Goal: Task Accomplishment & Management: Use online tool/utility

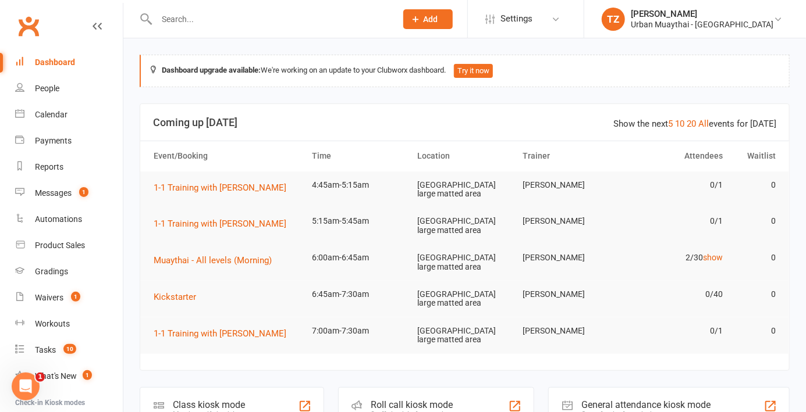
click at [439, 411] on div "Staff check-in for members" at bounding box center [413, 415] width 84 height 8
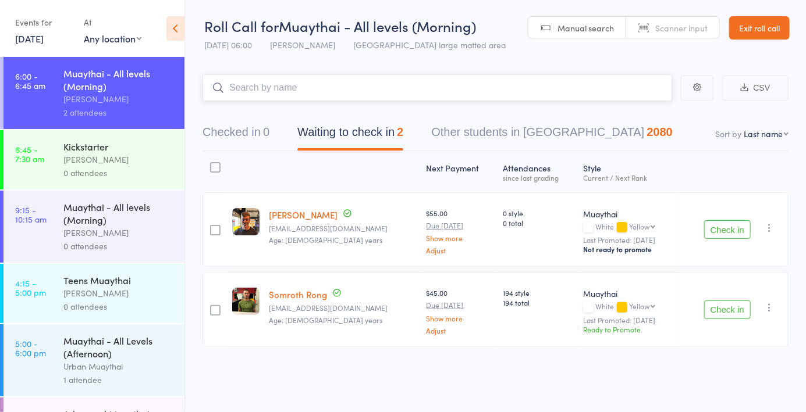
click at [249, 140] on button "Checked in 0" at bounding box center [235, 135] width 67 height 31
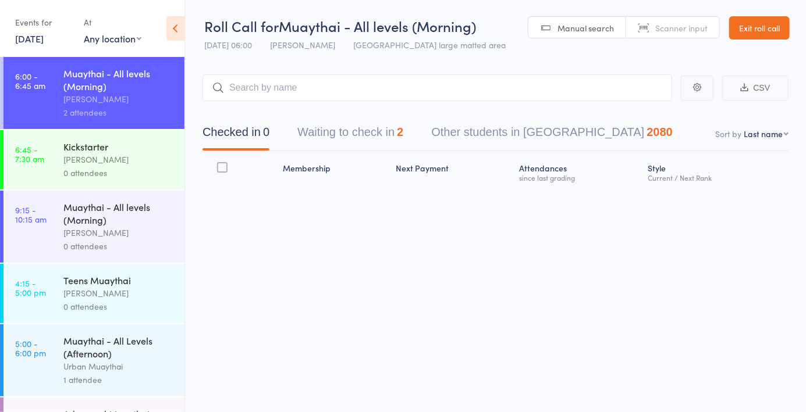
click at [44, 38] on link "15 Sep, 2025" at bounding box center [29, 38] width 29 height 13
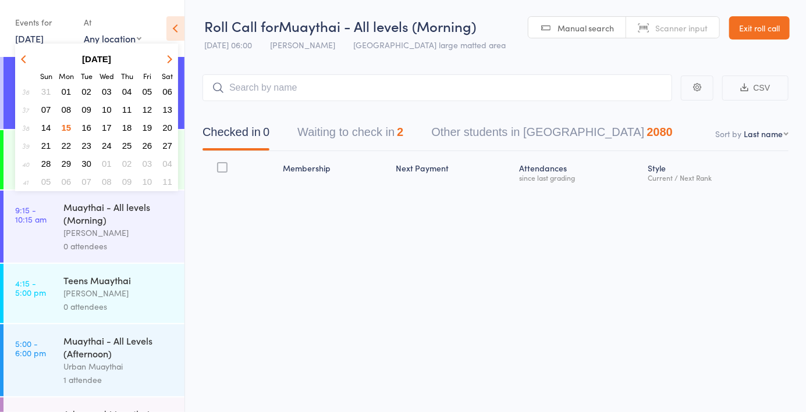
click at [68, 123] on span "15" at bounding box center [67, 128] width 10 height 10
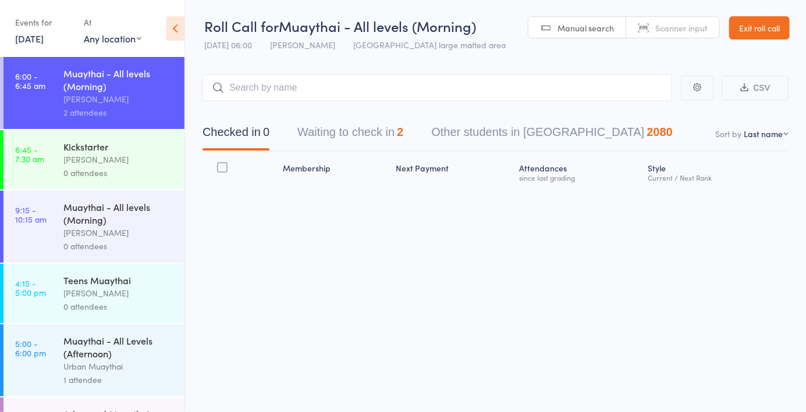
click at [44, 42] on link "15 Sep, 2025" at bounding box center [29, 38] width 29 height 13
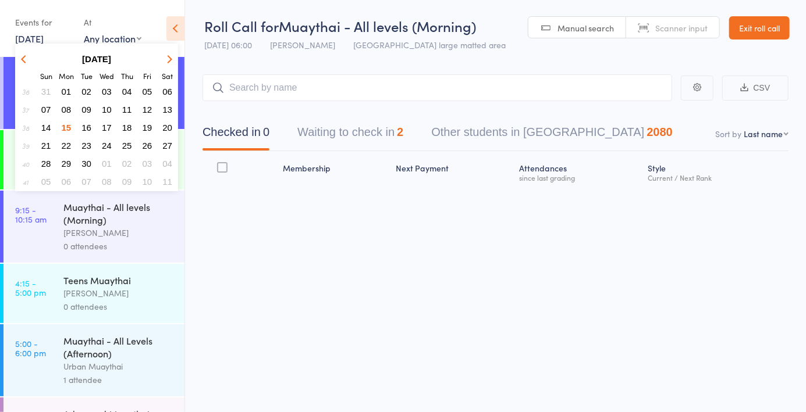
click at [71, 112] on button "08" at bounding box center [67, 110] width 18 height 16
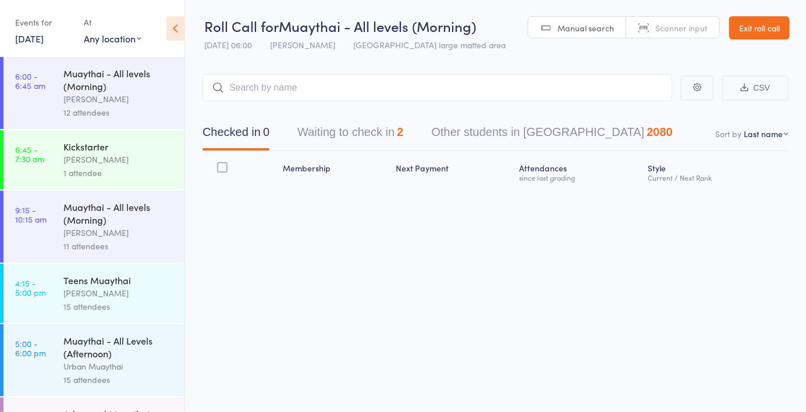
click at [44, 41] on link "8 Sep, 2025" at bounding box center [29, 38] width 29 height 13
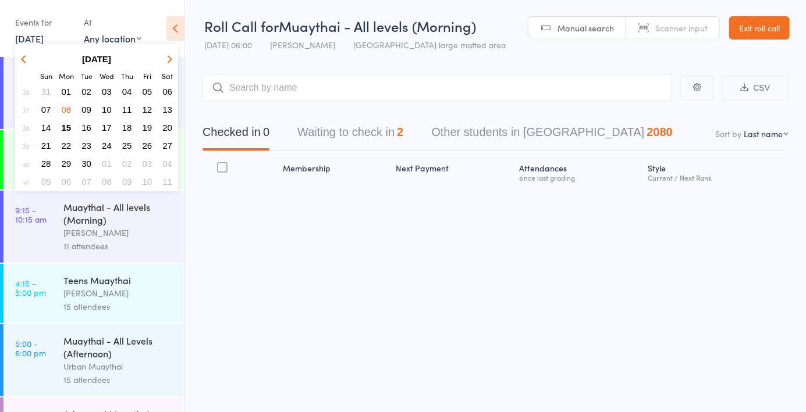
click at [66, 134] on button "15" at bounding box center [67, 128] width 18 height 16
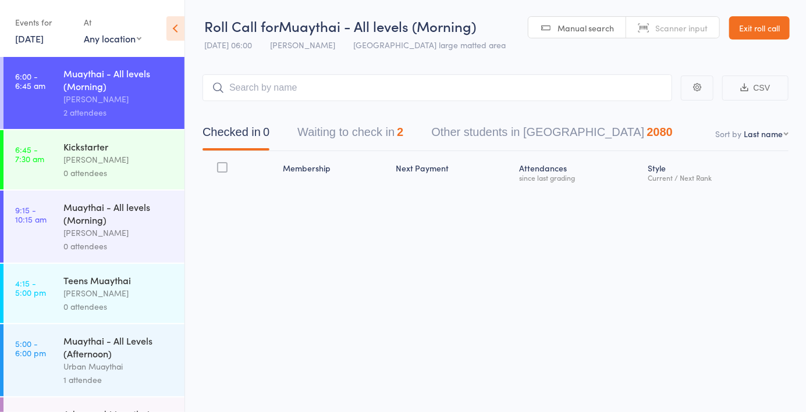
click at [670, 29] on span "Scanner input" at bounding box center [681, 28] width 52 height 12
click at [366, 93] on input "search" at bounding box center [437, 87] width 470 height 27
type input "5907"
